Goal: Navigation & Orientation: Find specific page/section

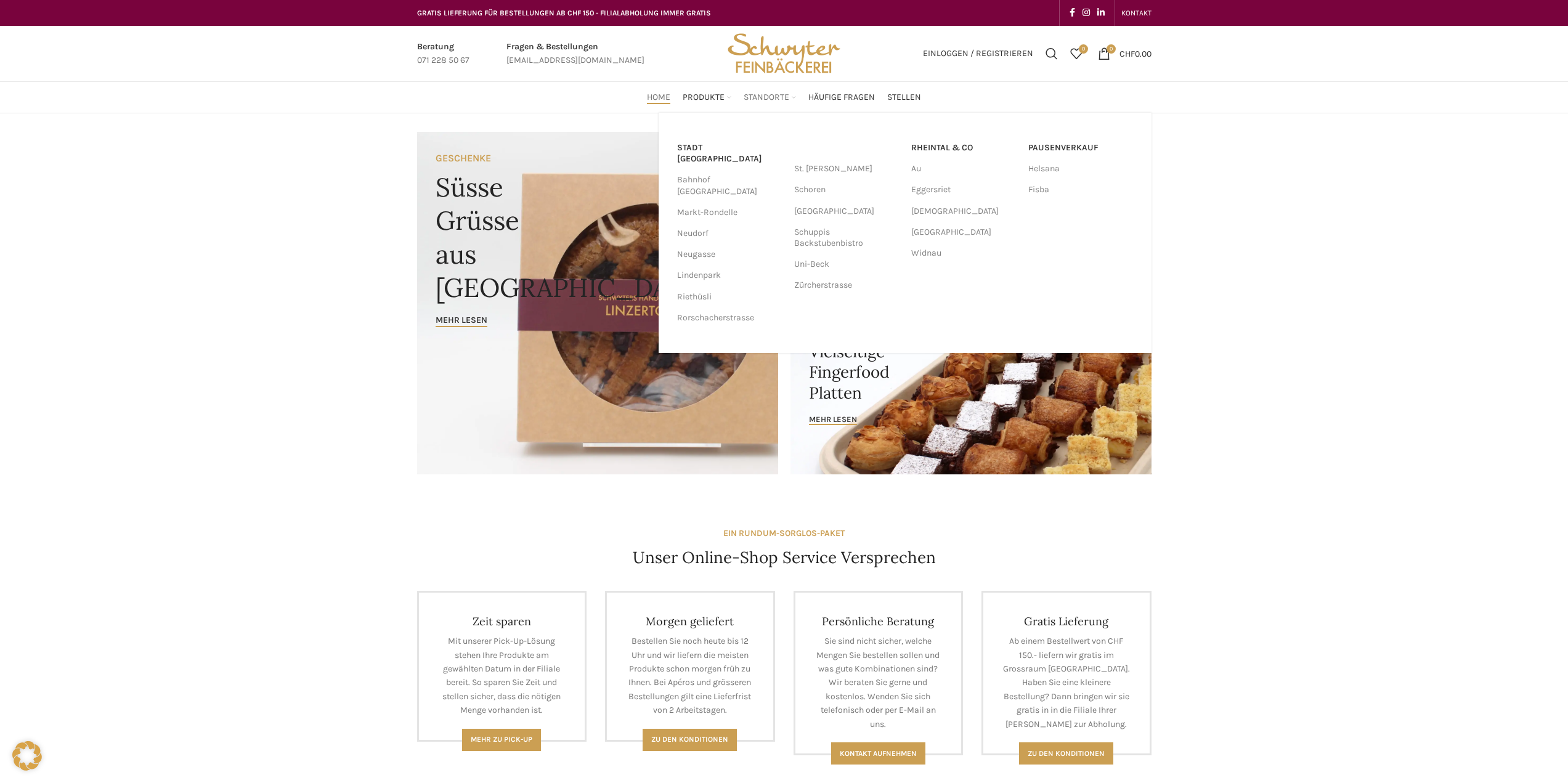
click at [761, 100] on span "Standorte" at bounding box center [766, 98] width 46 height 12
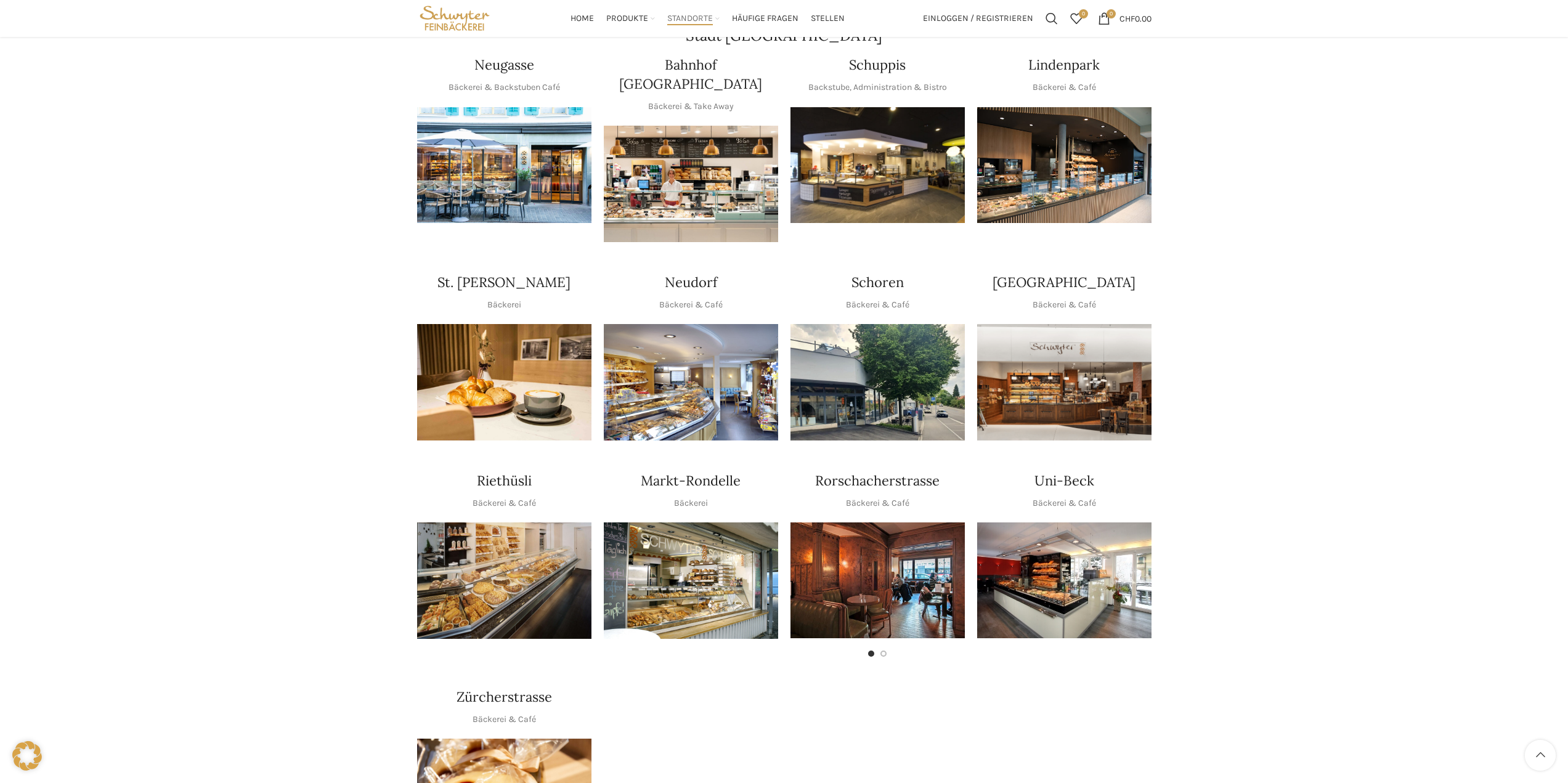
scroll to position [123, 0]
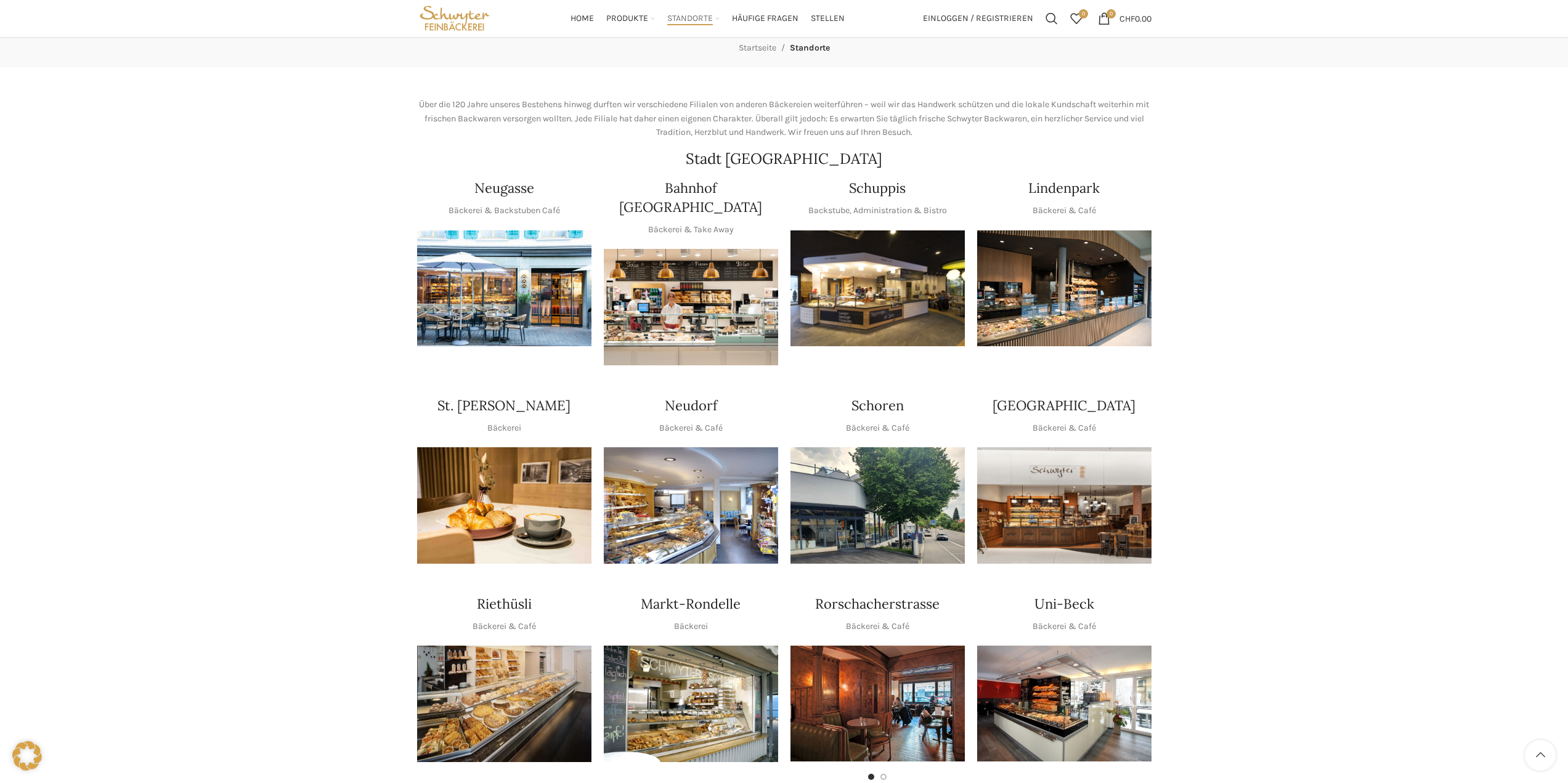
click at [916, 249] on img "1 / 1" at bounding box center [877, 288] width 174 height 116
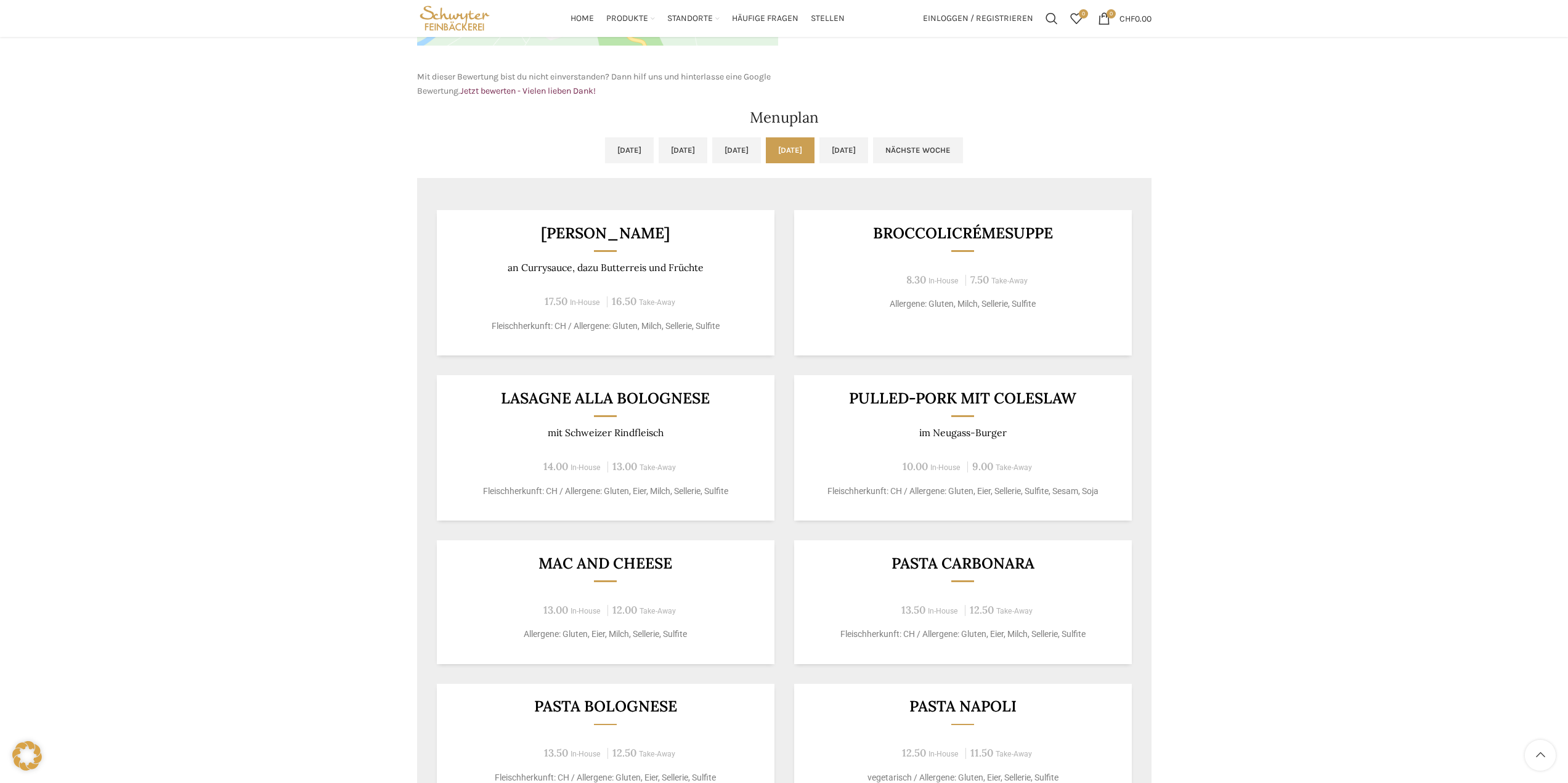
scroll to position [123, 0]
